Goal: Information Seeking & Learning: Learn about a topic

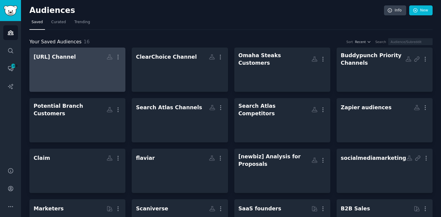
click at [96, 61] on h2 "Sully.ai Channel Custom Audience More" at bounding box center [78, 57] width 88 height 11
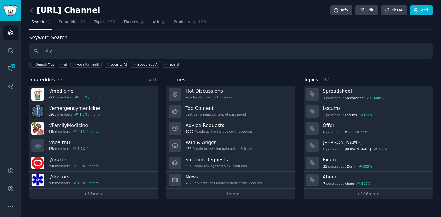
type input "sully"
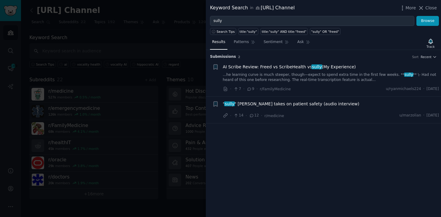
click at [189, 36] on div at bounding box center [220, 108] width 441 height 217
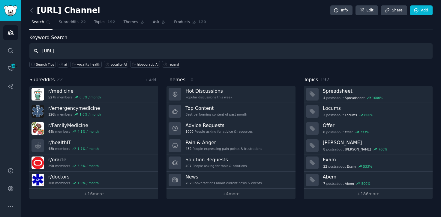
type input "sully.ai"
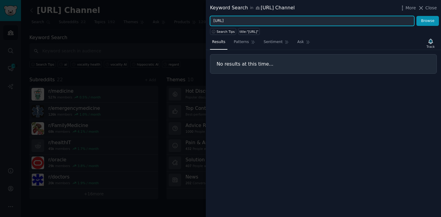
click at [229, 22] on input "sully.ai" at bounding box center [312, 21] width 205 height 10
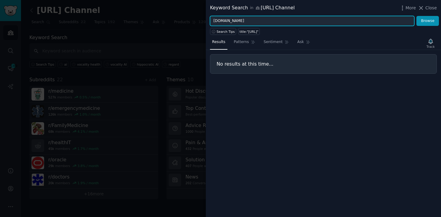
type input "amazon.com"
click at [417, 16] on button "Browse" at bounding box center [428, 21] width 23 height 10
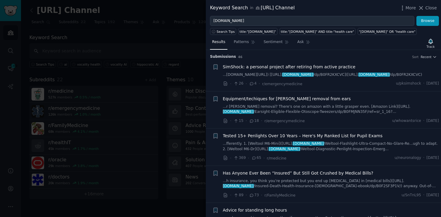
click at [171, 53] on div at bounding box center [220, 108] width 441 height 217
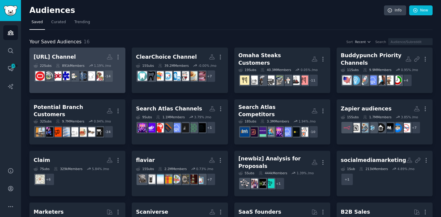
click at [87, 52] on h2 "Sully.ai Channel More" at bounding box center [78, 57] width 88 height 11
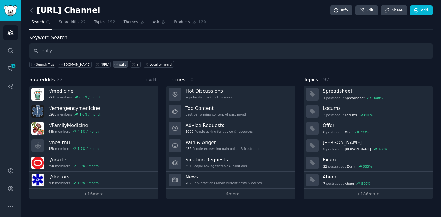
type input "sully"
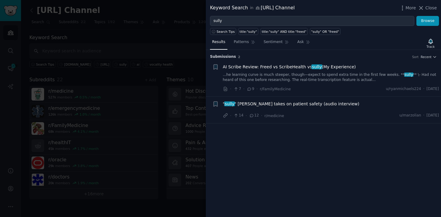
click at [263, 71] on div "AI Scribe Review: Freed vs ScribeHealth vs sully (My Experience) ...he learning…" at bounding box center [331, 73] width 217 height 19
click at [261, 65] on span "AI Scribe Review: Freed vs ScribeHealth vs sully (My Experience)" at bounding box center [289, 67] width 133 height 6
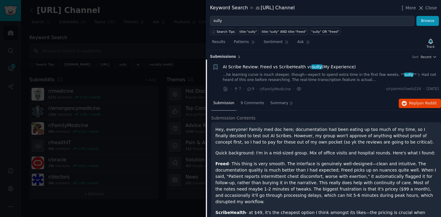
scroll to position [9, 0]
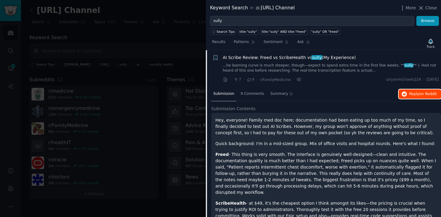
click at [416, 93] on span "Reply on Reddit" at bounding box center [424, 93] width 28 height 5
